Goal: Answer question/provide support

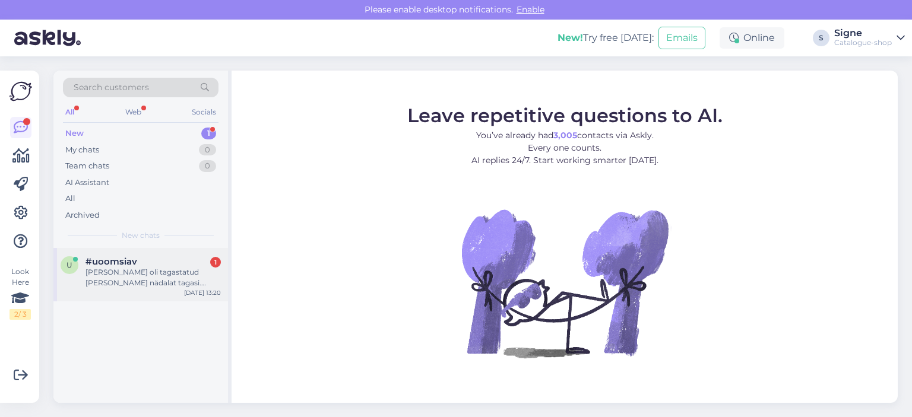
click at [148, 265] on div "#uoomsiav 1" at bounding box center [152, 261] width 135 height 11
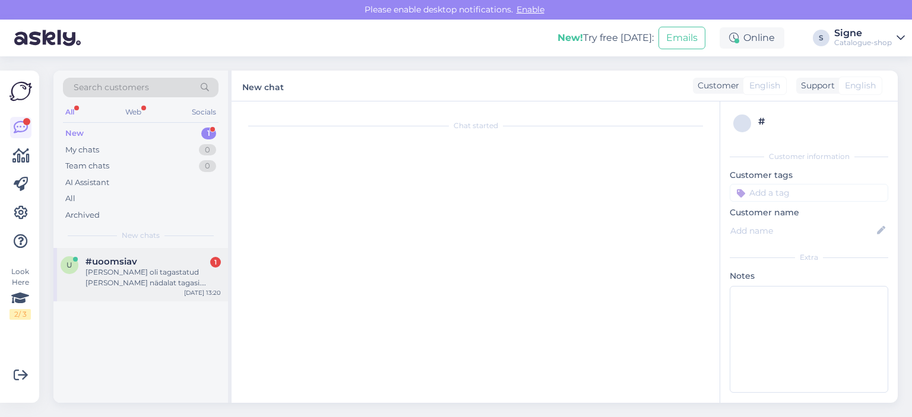
scroll to position [32, 0]
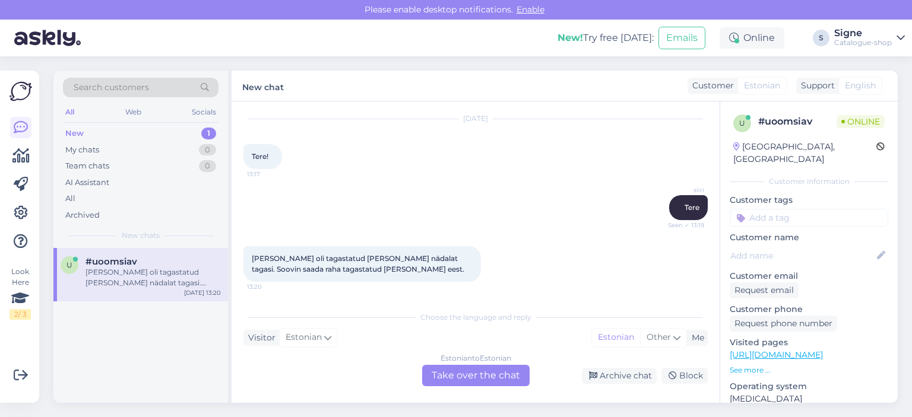
click at [463, 372] on div "Estonian to Estonian Take over the chat" at bounding box center [475, 375] width 107 height 21
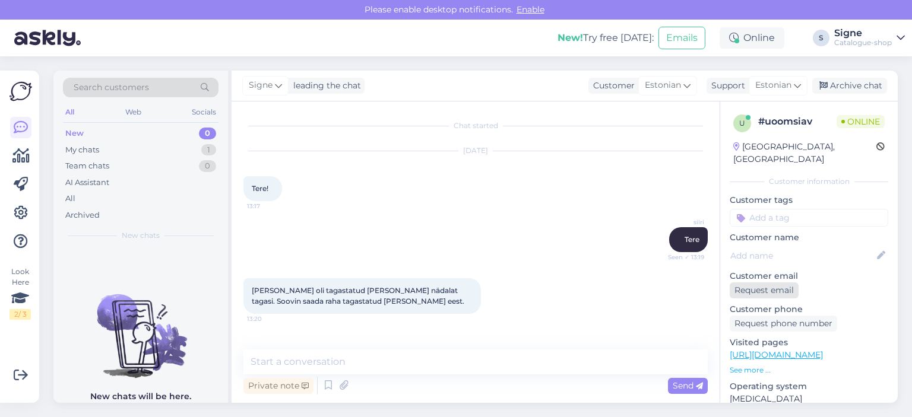
click at [768, 283] on div "Request email" at bounding box center [763, 291] width 69 height 16
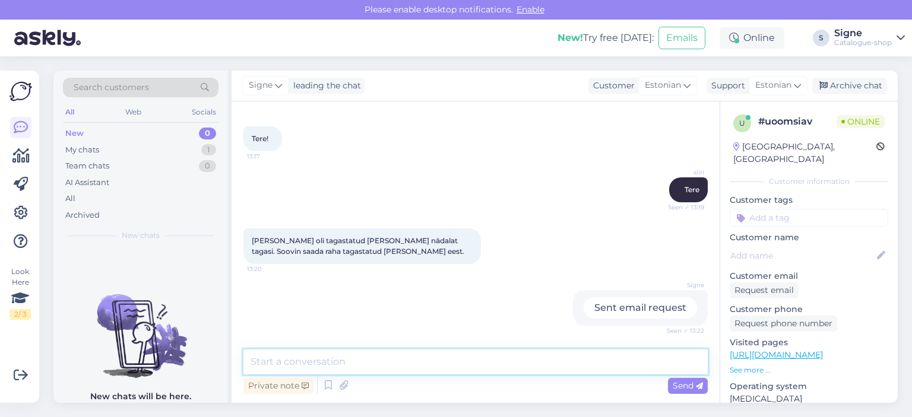
click at [455, 354] on textarea at bounding box center [475, 362] width 464 height 25
type textarea "p"
type textarea "Palume tellija ees ja perenime."
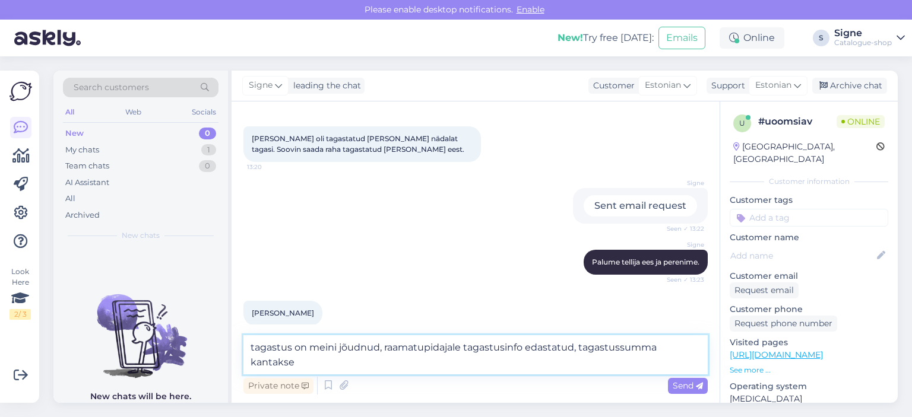
scroll to position [164, 0]
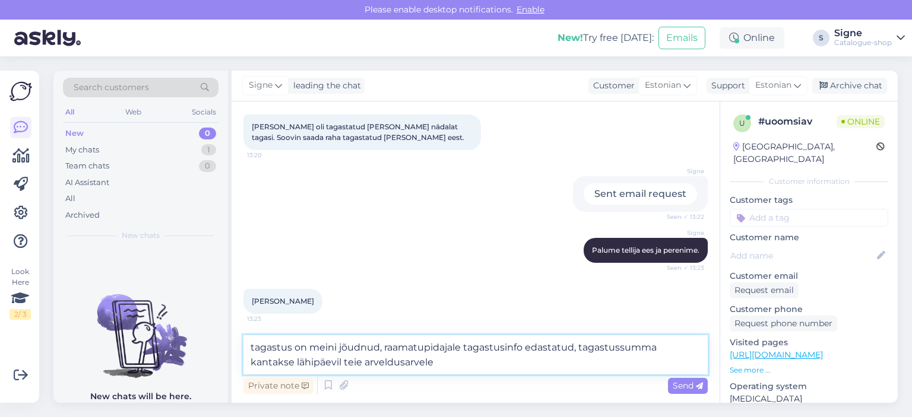
type textarea "tagastus on meini jõudnud, raamatupidajale tagastusinfo edastatud, tagastussumm…"
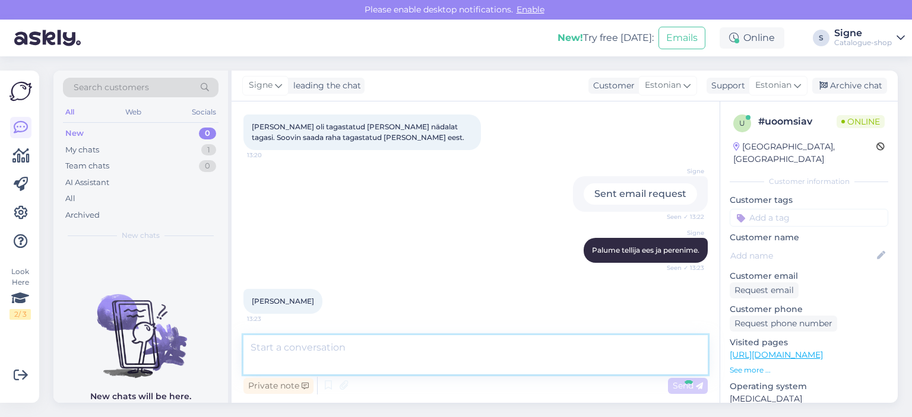
scroll to position [224, 0]
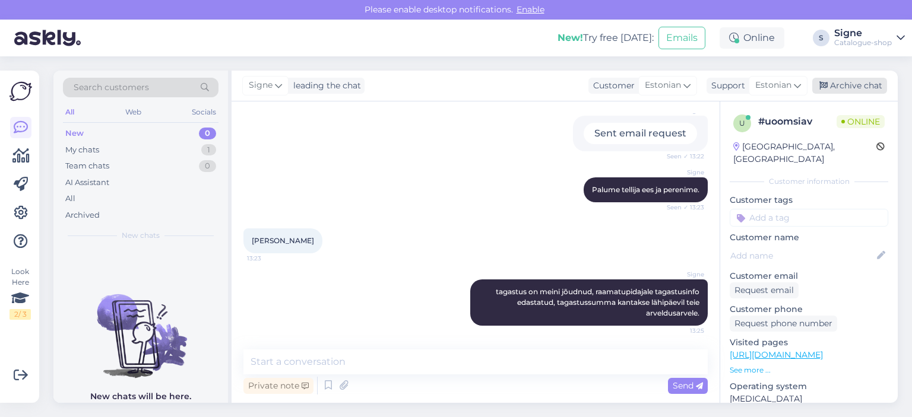
click at [842, 87] on div "Archive chat" at bounding box center [849, 86] width 75 height 16
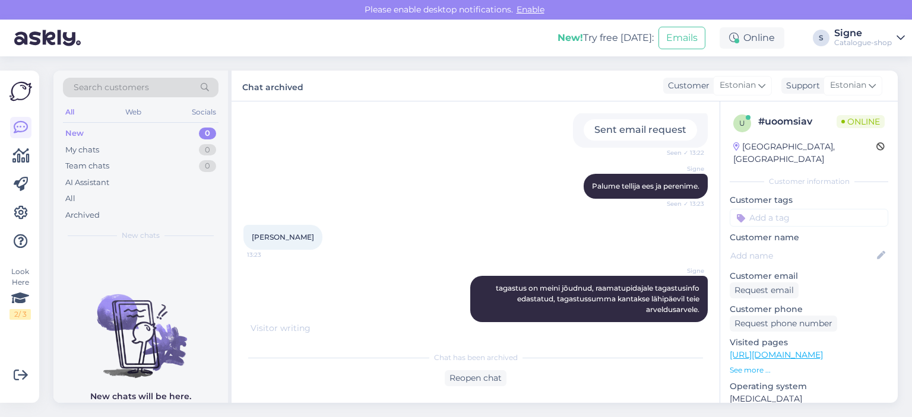
scroll to position [239, 0]
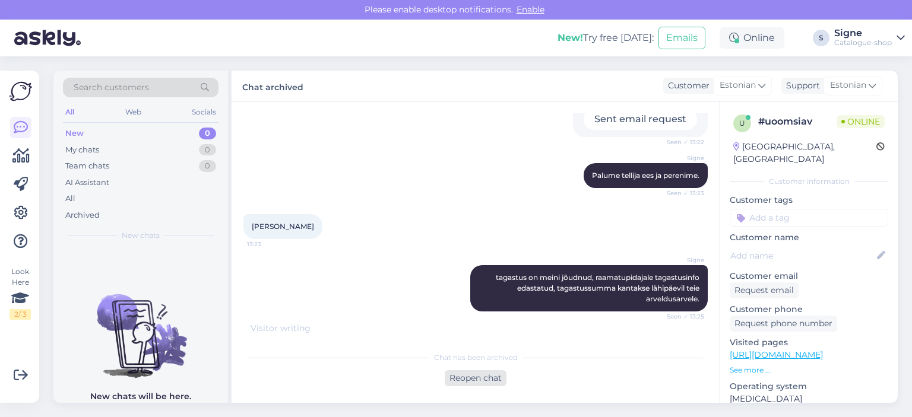
click at [480, 375] on div "Reopen chat" at bounding box center [476, 378] width 62 height 16
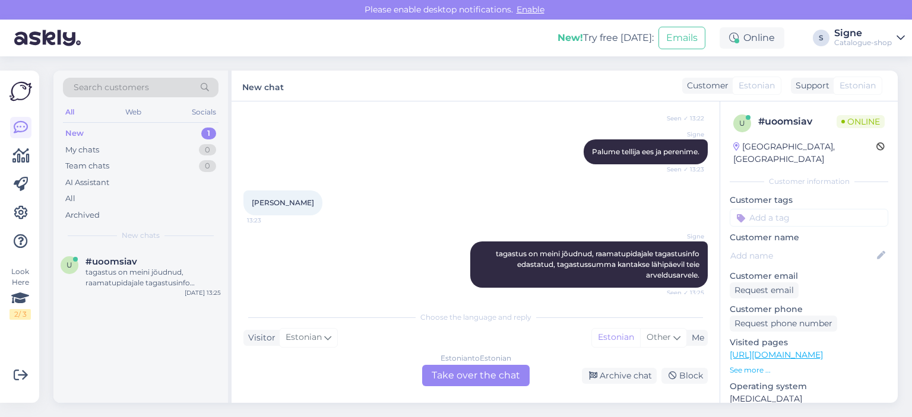
scroll to position [268, 0]
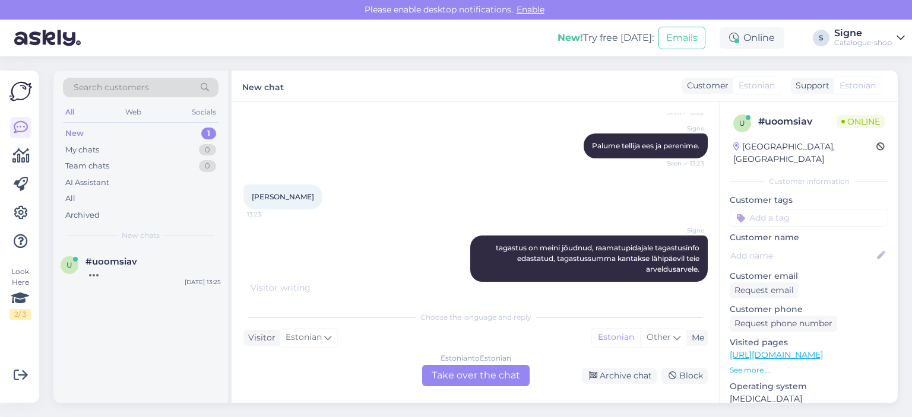
click at [488, 375] on div "Estonian to Estonian Take over the chat" at bounding box center [475, 375] width 107 height 21
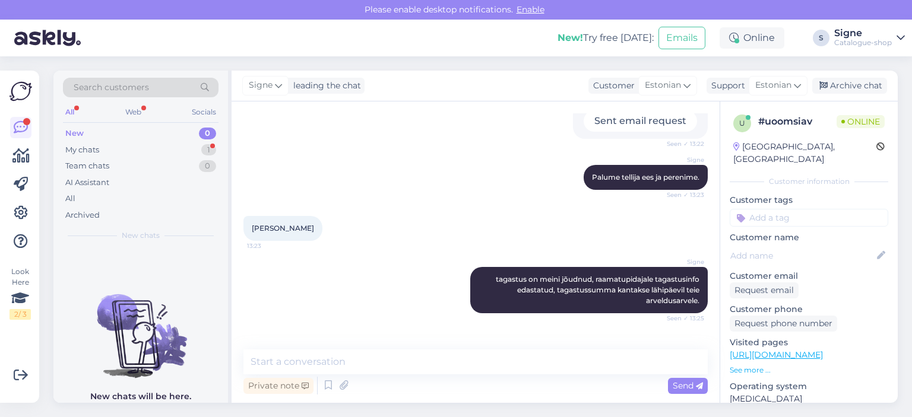
scroll to position [275, 0]
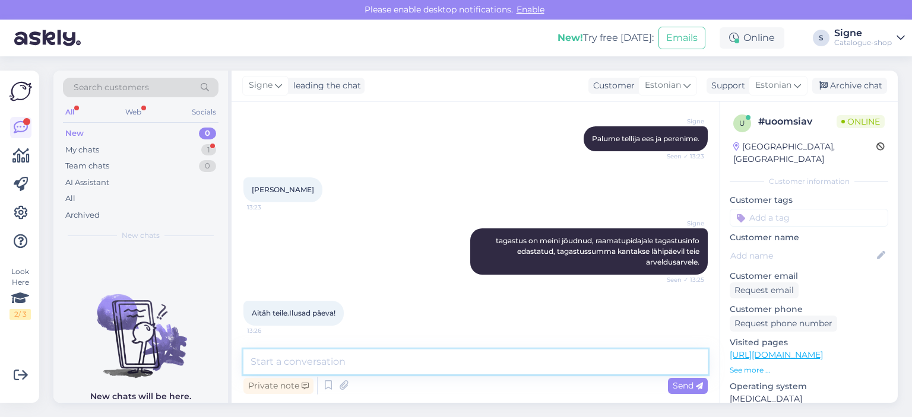
click at [490, 353] on textarea at bounding box center [475, 362] width 464 height 25
type textarea "teilegi head päeva."
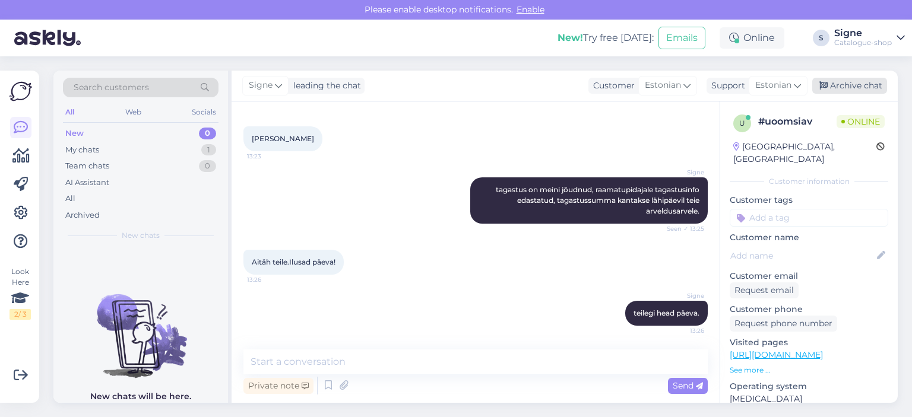
click at [843, 84] on div "Archive chat" at bounding box center [849, 86] width 75 height 16
